Goal: Check status: Check status

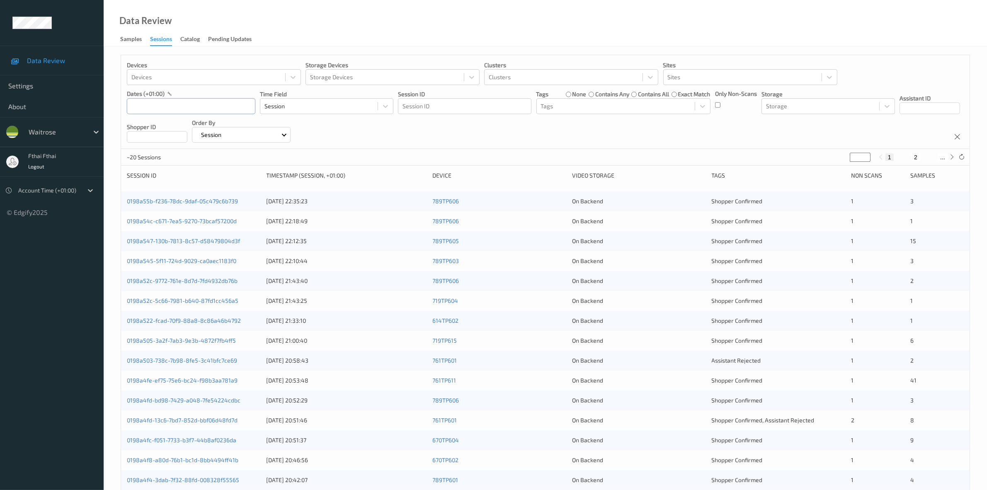
click at [202, 106] on input "text" at bounding box center [191, 106] width 129 height 16
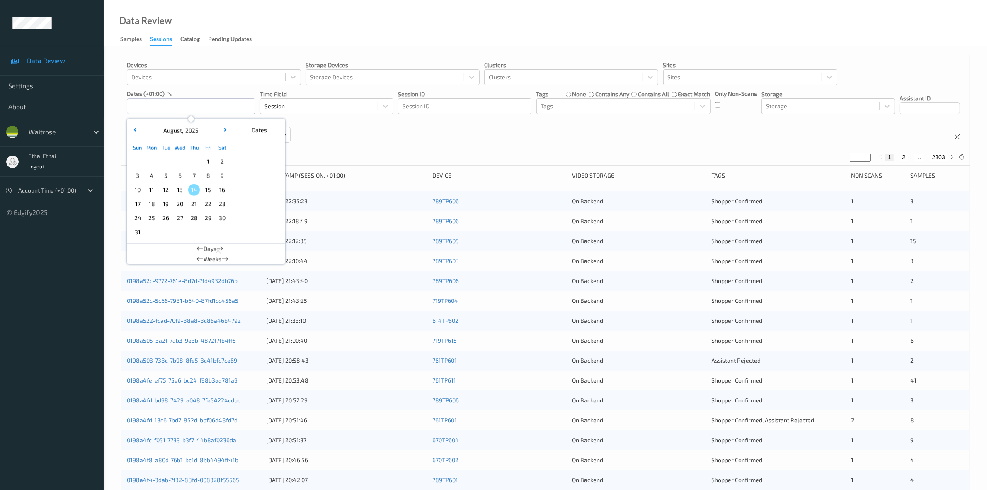
click at [166, 190] on span "12" at bounding box center [166, 190] width 12 height 12
type input "[DATE] 00:00 -> [DATE] 23:59"
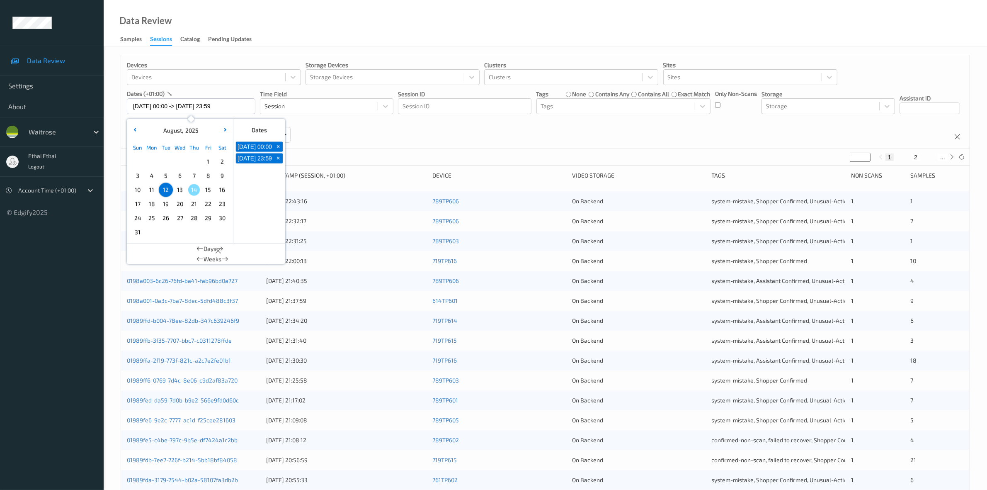
click at [529, 126] on div "Devices Devices Storage Devices Storage Devices Clusters Clusters Sites Sites d…" at bounding box center [545, 102] width 849 height 94
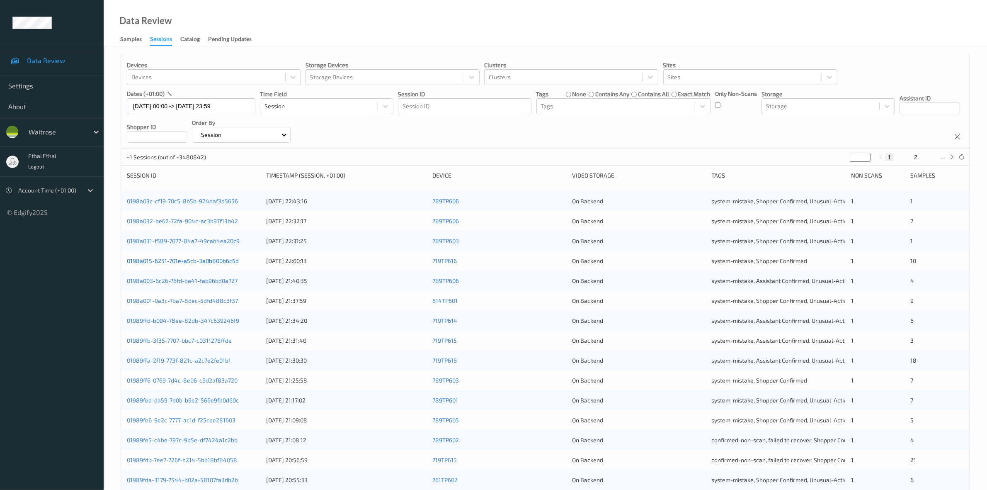
click at [204, 259] on link "0198a015-6251-701e-a5cb-3a0b800b6c5d" at bounding box center [183, 260] width 112 height 7
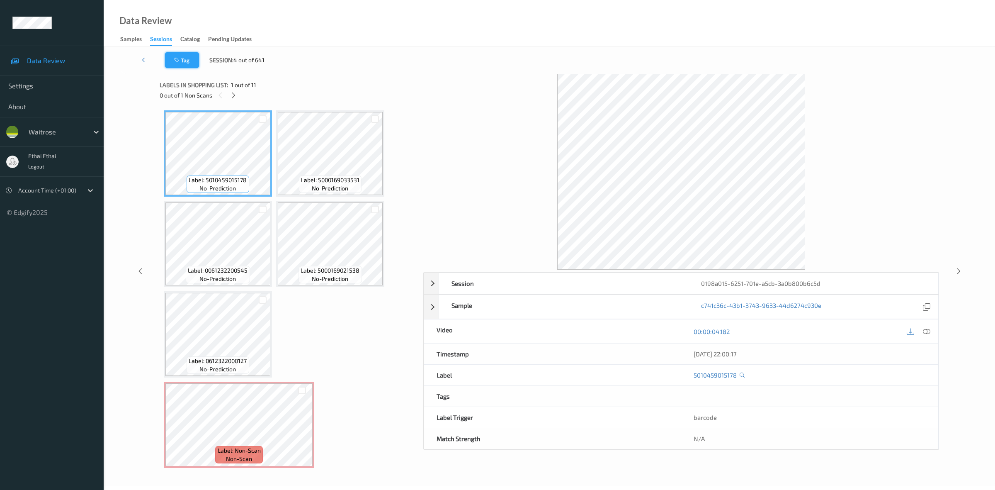
click at [177, 57] on icon "button" at bounding box center [177, 60] width 7 height 6
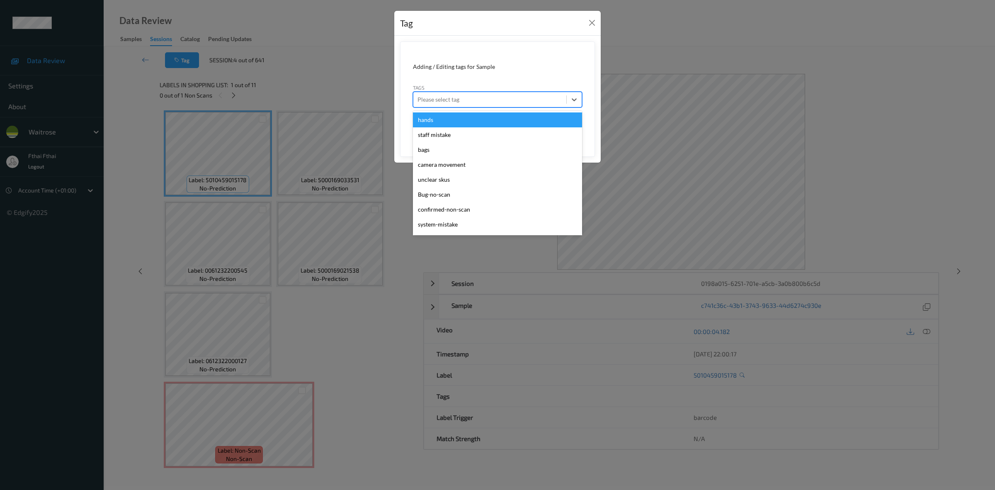
click at [455, 102] on div at bounding box center [490, 100] width 145 height 10
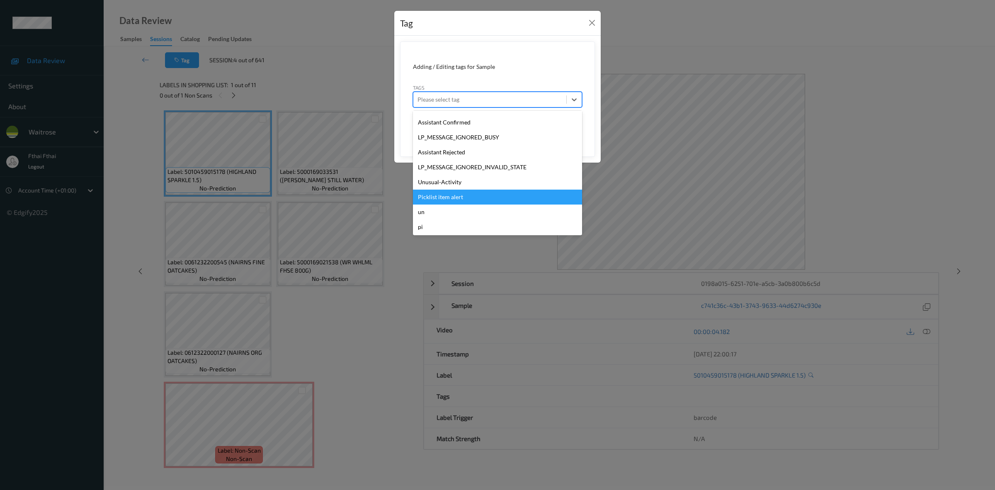
scroll to position [192, 0]
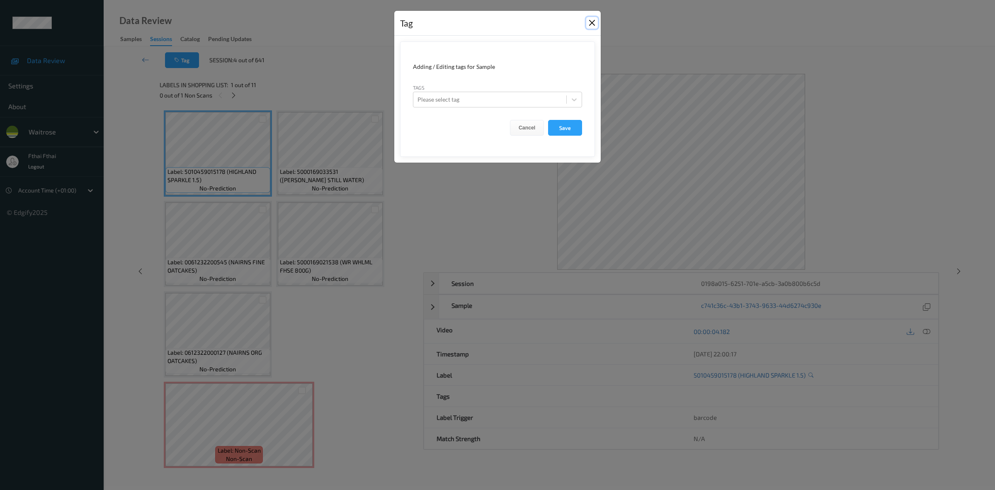
click at [596, 28] on button "Close" at bounding box center [592, 23] width 12 height 12
